Goal: Check status: Check status

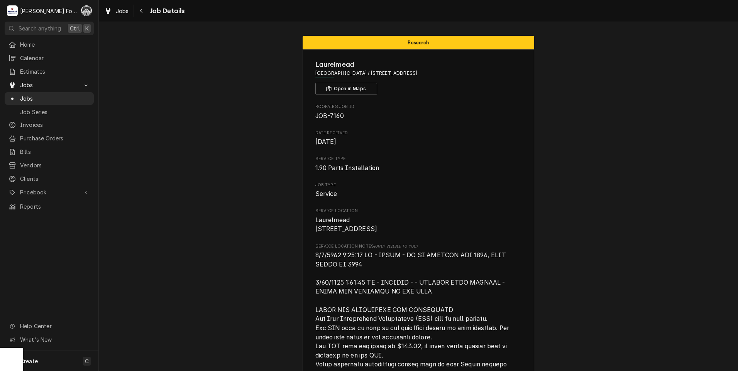
click at [24, 95] on span "Jobs" at bounding box center [55, 99] width 70 height 8
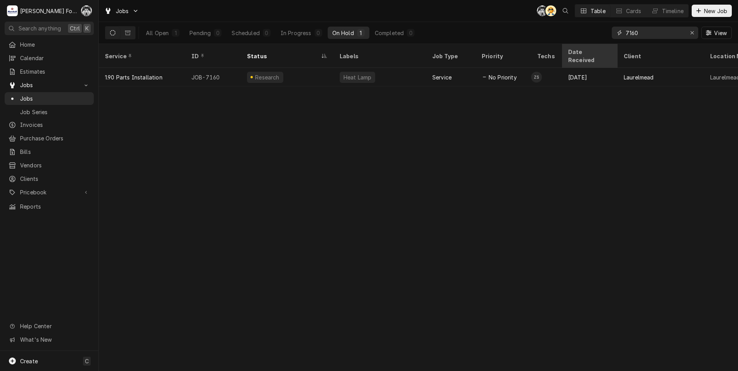
drag, startPoint x: 641, startPoint y: 37, endPoint x: 595, endPoint y: 46, distance: 46.8
click at [595, 46] on div "Jobs C( AT Table Cards Timeline New Job All Open 1 Pending 0 Scheduled 0 In Pro…" at bounding box center [418, 185] width 639 height 371
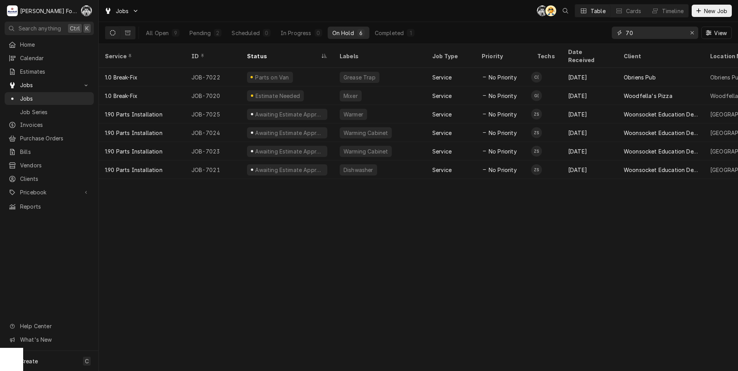
type input "7"
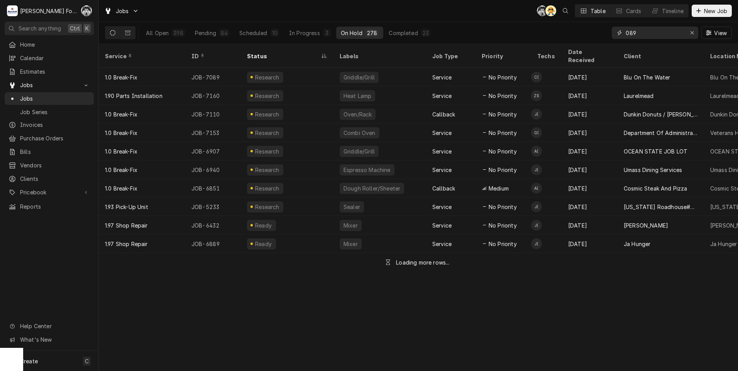
type input "089"
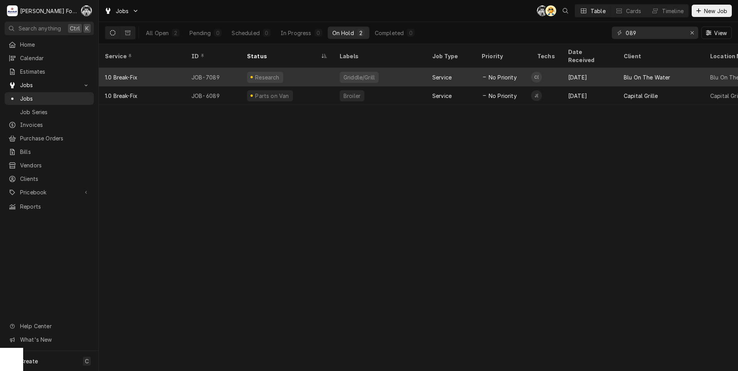
click at [448, 73] on div "Service" at bounding box center [441, 77] width 19 height 8
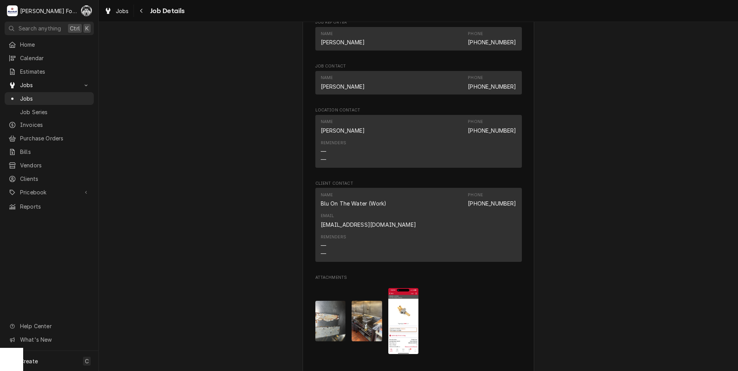
scroll to position [772, 0]
